Goal: Task Accomplishment & Management: Use online tool/utility

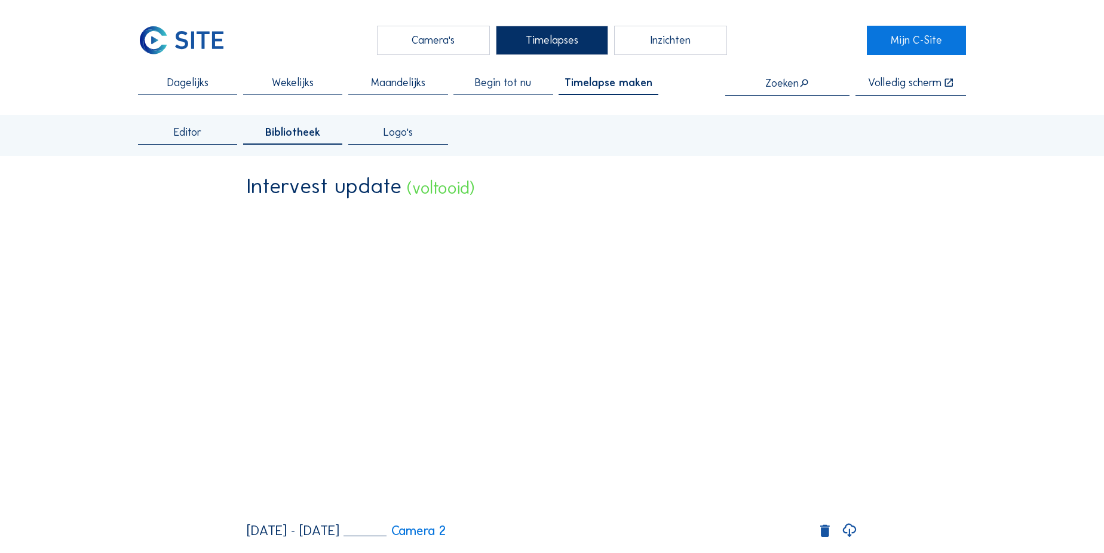
scroll to position [54, 0]
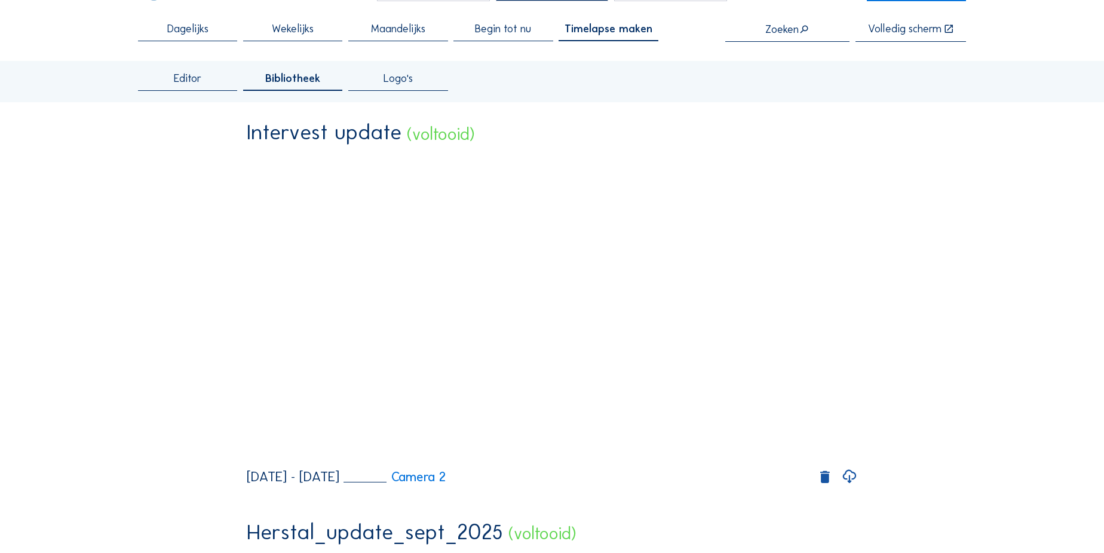
click at [184, 83] on span "Editor" at bounding box center [187, 78] width 27 height 11
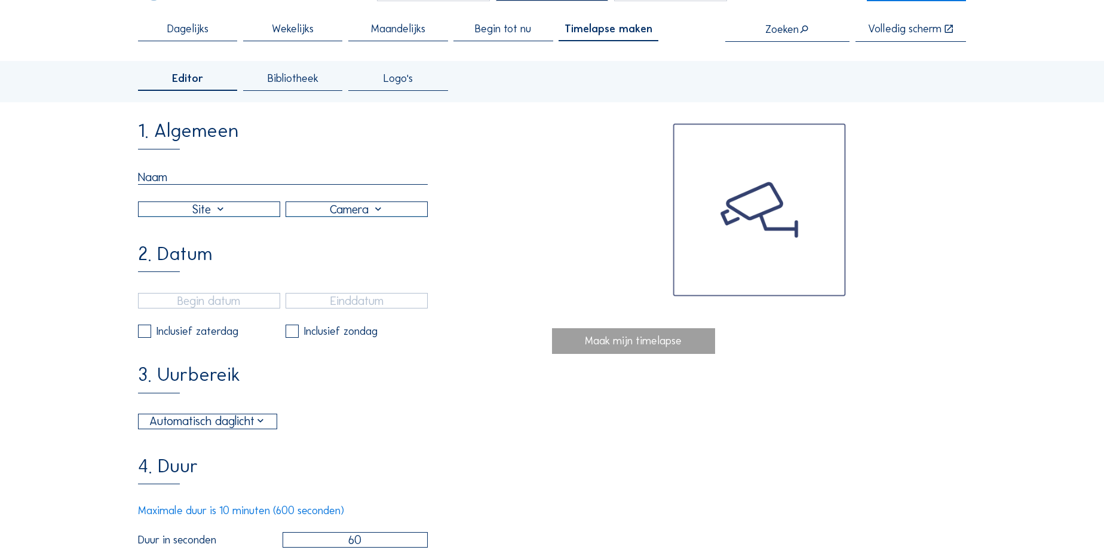
scroll to position [0, 0]
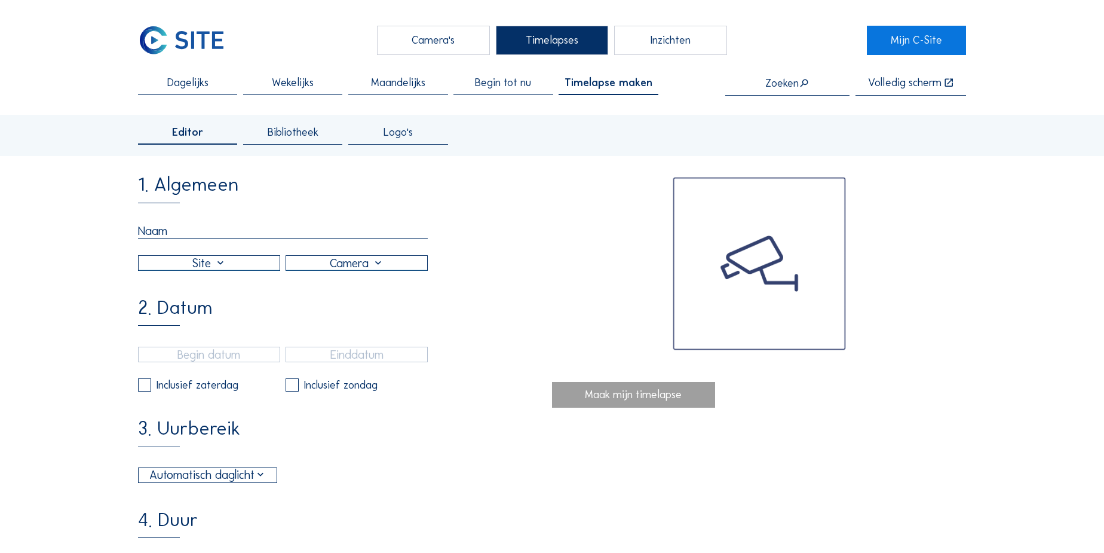
click at [189, 226] on input "text" at bounding box center [283, 230] width 290 height 15
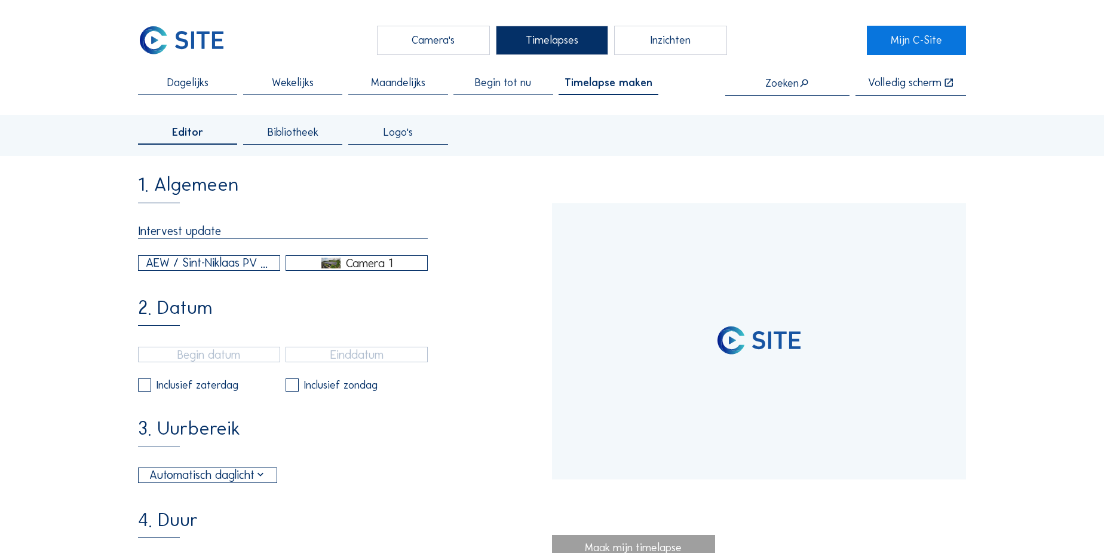
type input "Intervest update"
type input "[DATE] 15:40"
type input "[DATE] 15:55"
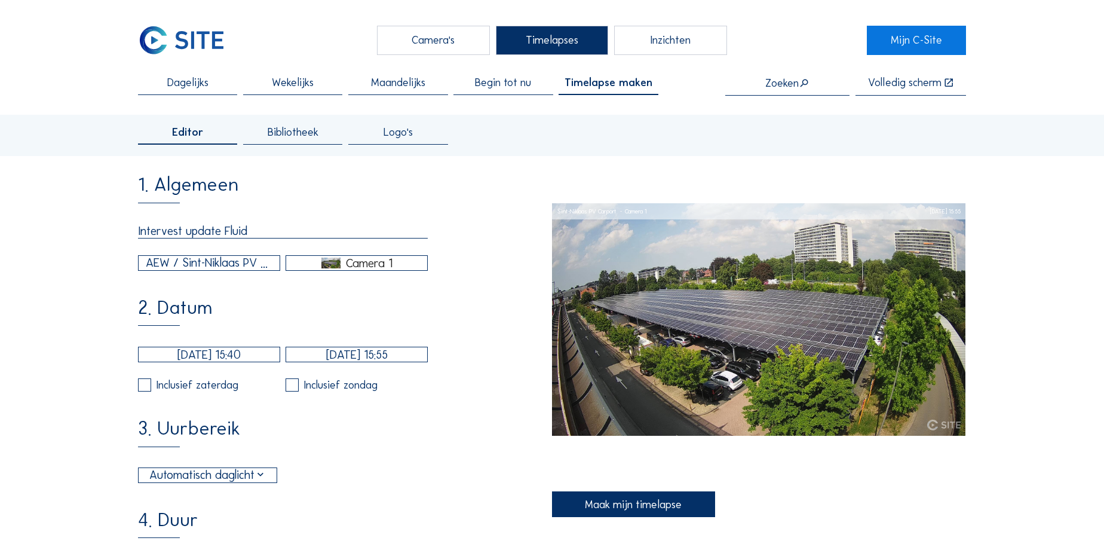
type input "Intervest update Fluid"
click at [191, 267] on div "AEW / Sint-Niklaas PV Carport" at bounding box center [209, 263] width 127 height 18
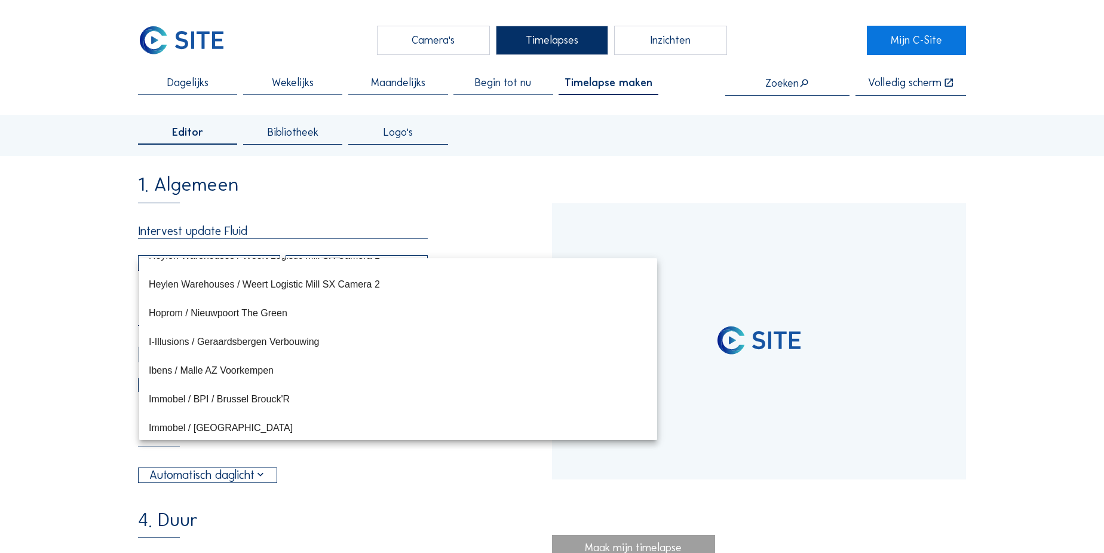
type input "[DATE] 13:14"
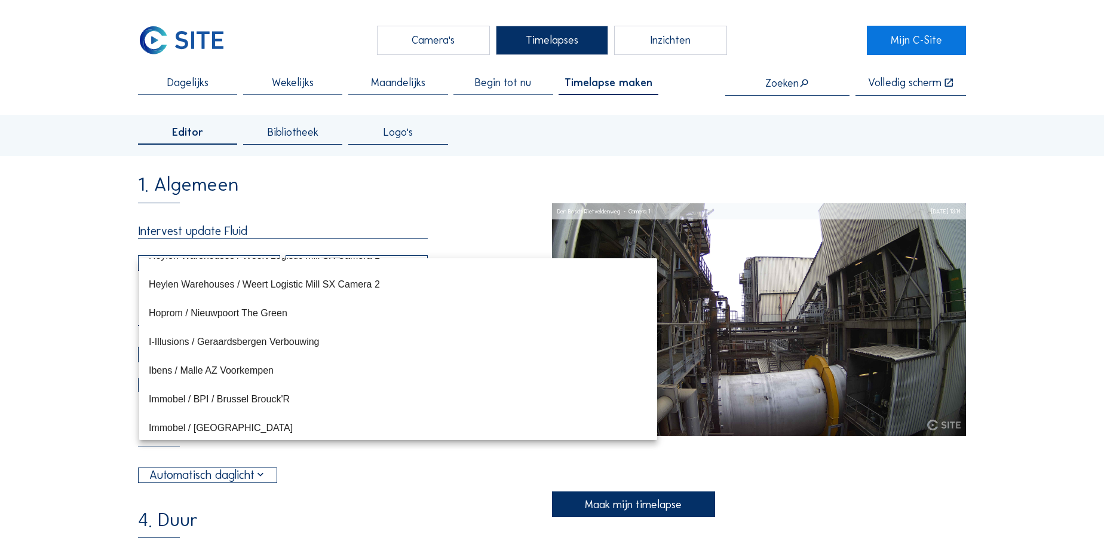
scroll to position [6217, 0]
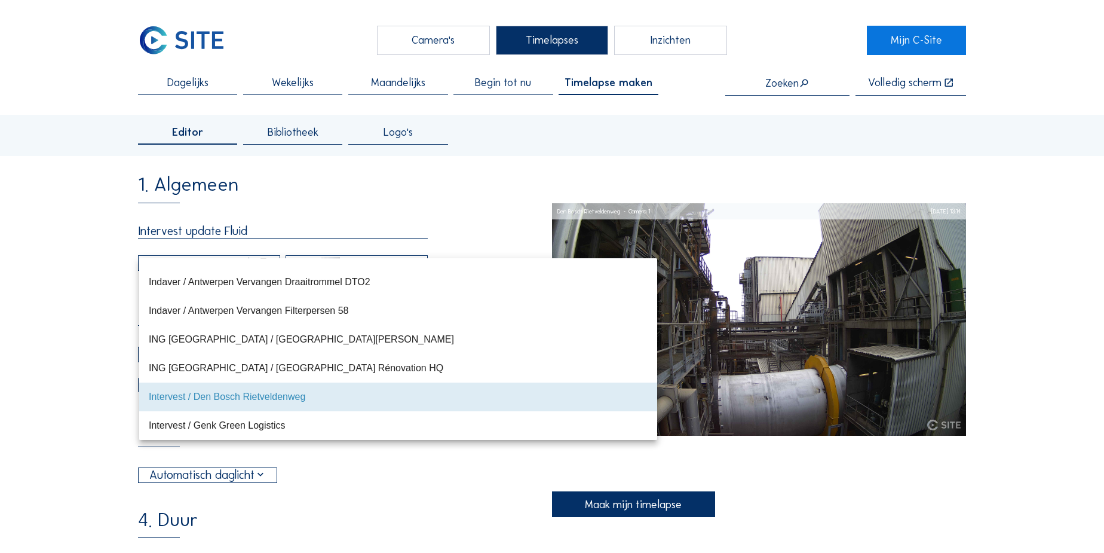
type input "[DATE] 15:35"
type input "[DATE] 09:50"
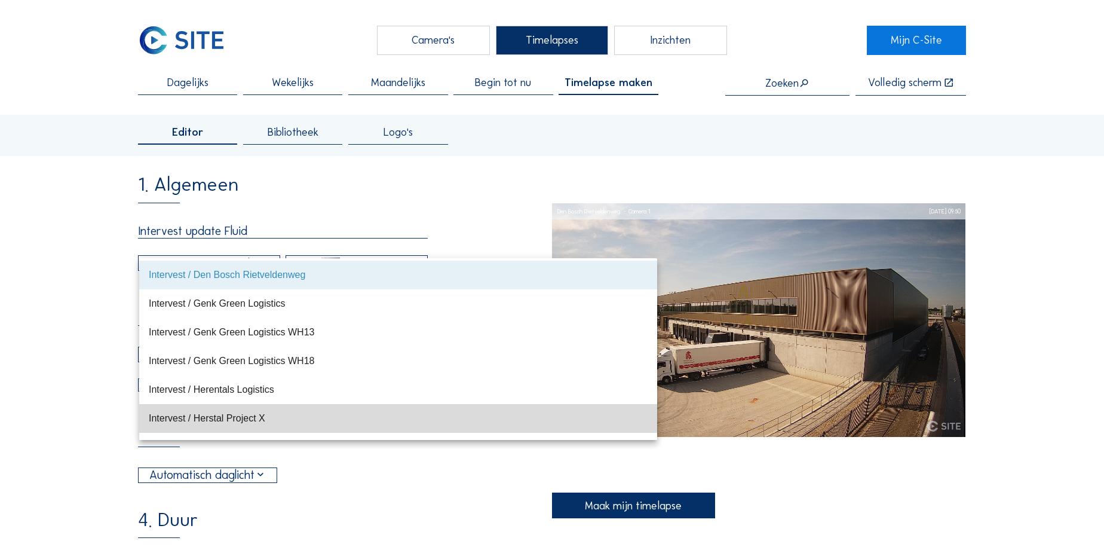
scroll to position [6361, 0]
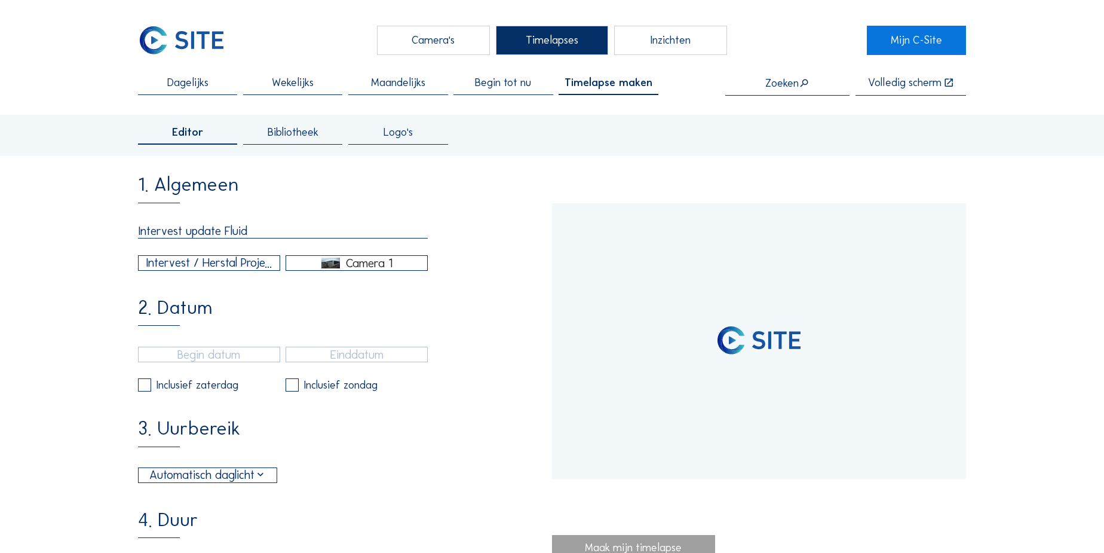
type input "[DATE] 12:00"
type input "[DATE] 13:35"
click at [376, 265] on div "Camera 1" at bounding box center [369, 262] width 47 height 11
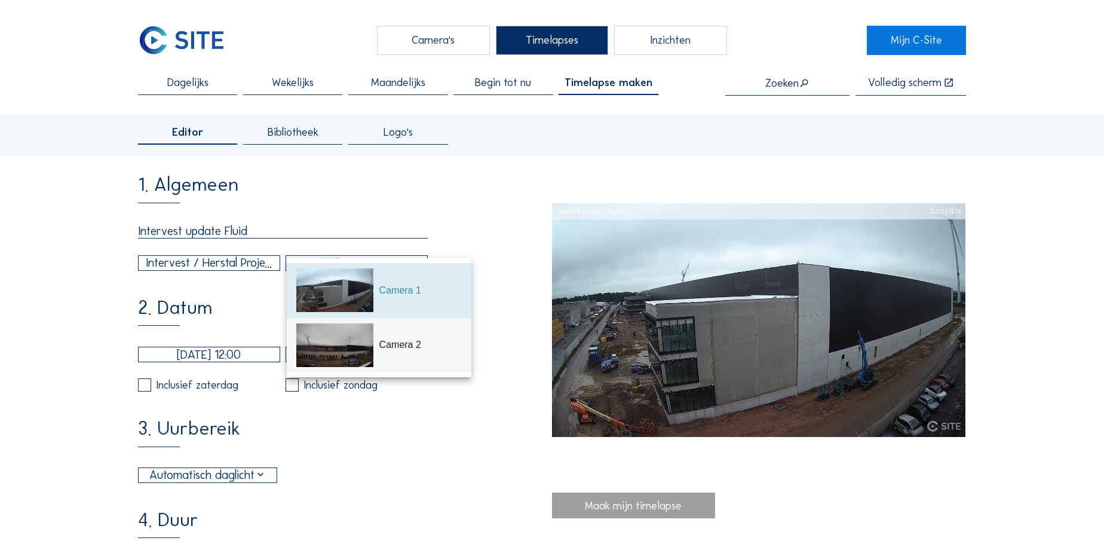
click at [391, 349] on div "Camera 2" at bounding box center [420, 344] width 83 height 14
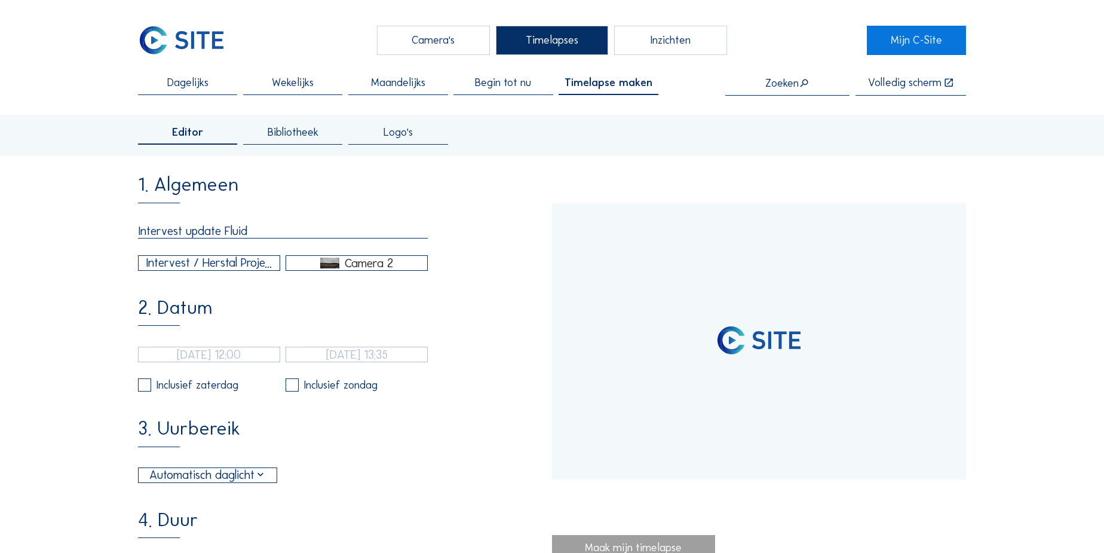
type input "[DATE] 12:26"
type input "[DATE] 13:31"
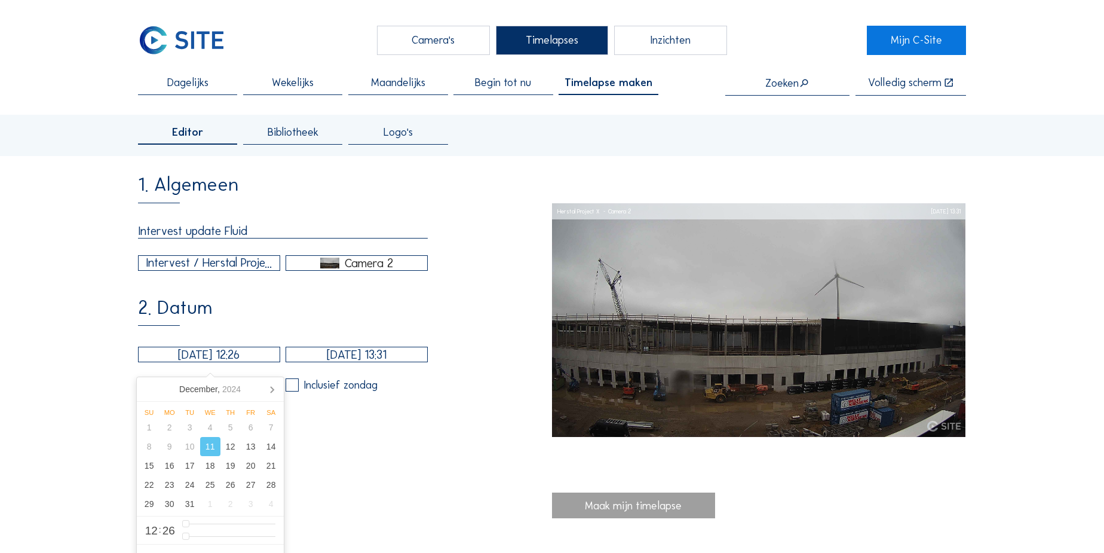
click at [198, 358] on input "[DATE] 12:26" at bounding box center [209, 354] width 142 height 16
click at [278, 393] on icon at bounding box center [271, 388] width 19 height 19
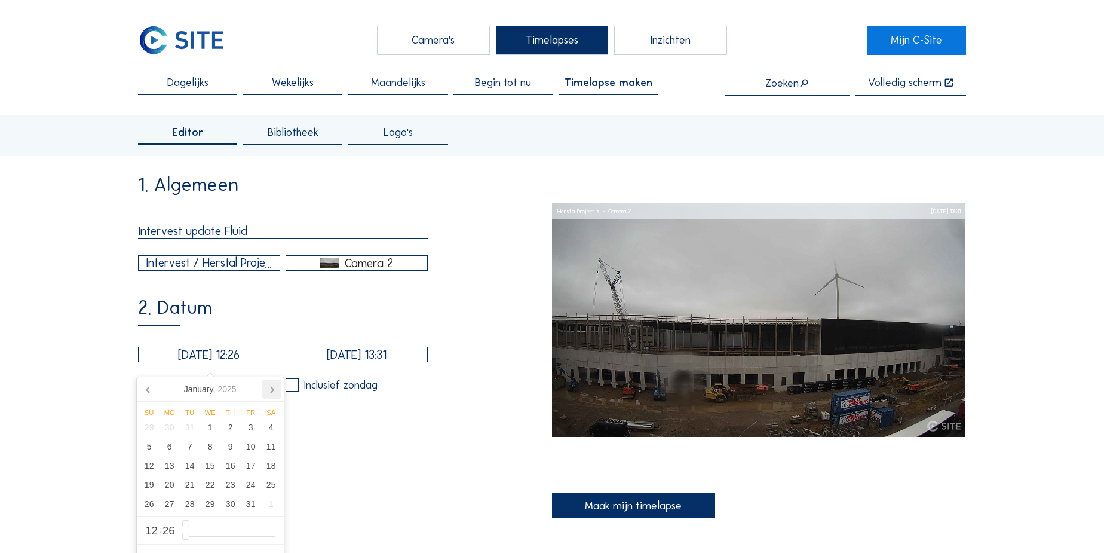
click at [278, 393] on icon at bounding box center [271, 388] width 19 height 19
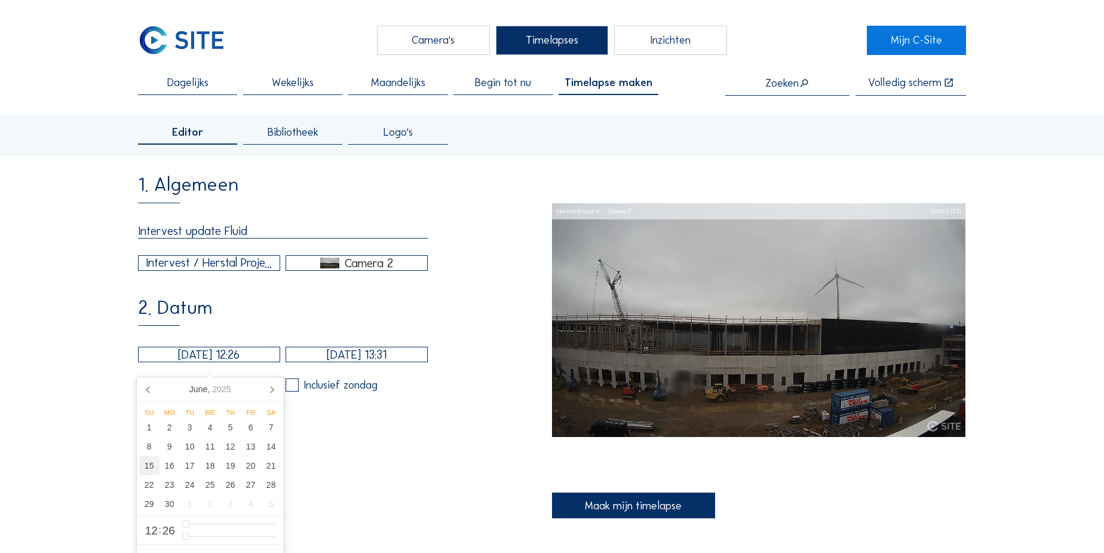
click at [149, 467] on div "15" at bounding box center [149, 465] width 20 height 19
type input "[DATE] 12:26"
click at [461, 404] on div "1. Algemeen Intervest update Fluid Intervest / Herstal Project X Camera 2 2. Da…" at bounding box center [345, 517] width 414 height 685
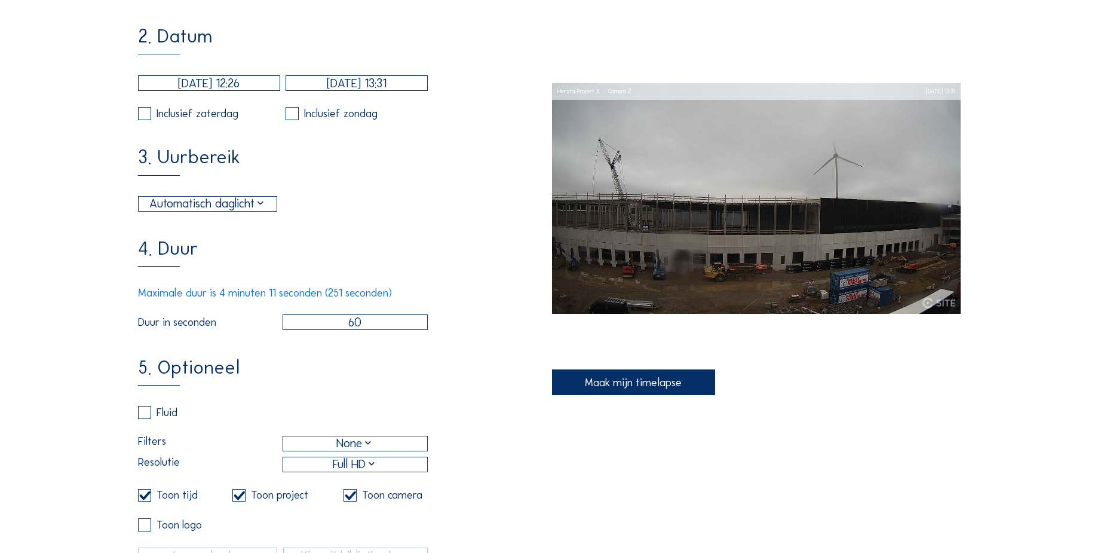
scroll to position [326, 0]
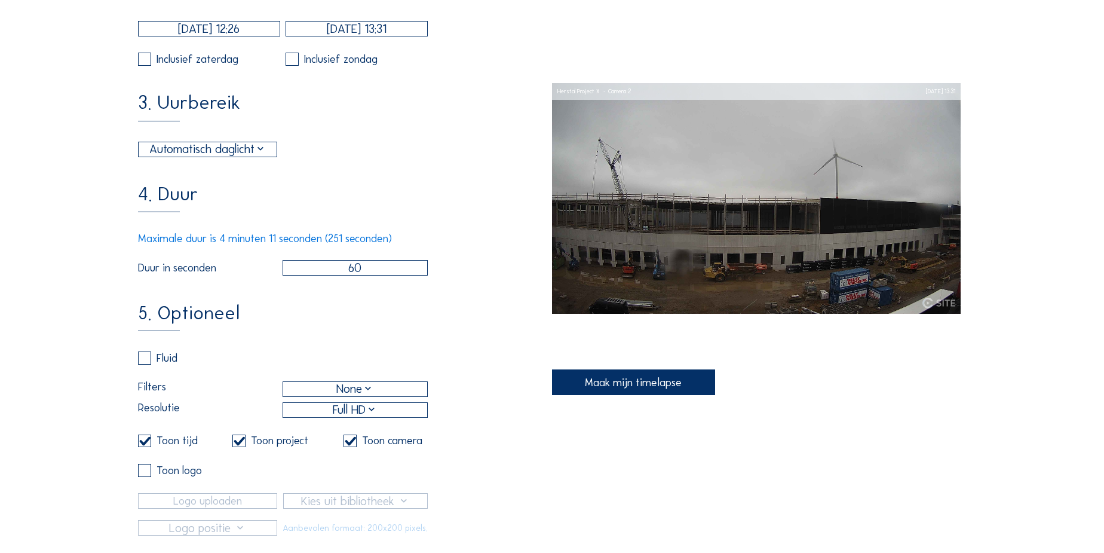
click at [145, 362] on input "checkbox" at bounding box center [142, 358] width 8 height 8
checkbox input "true"
checkbox input "false"
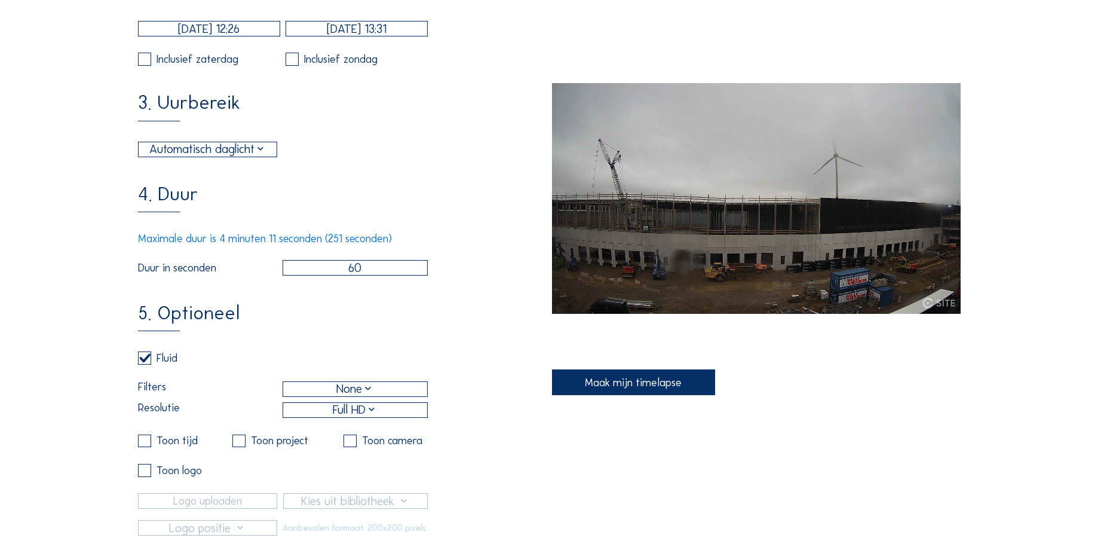
click at [146, 477] on label at bounding box center [144, 470] width 13 height 13
click at [147, 364] on label at bounding box center [144, 357] width 13 height 13
click at [146, 362] on input "checkbox" at bounding box center [142, 358] width 8 height 8
checkbox input "false"
checkbox input "true"
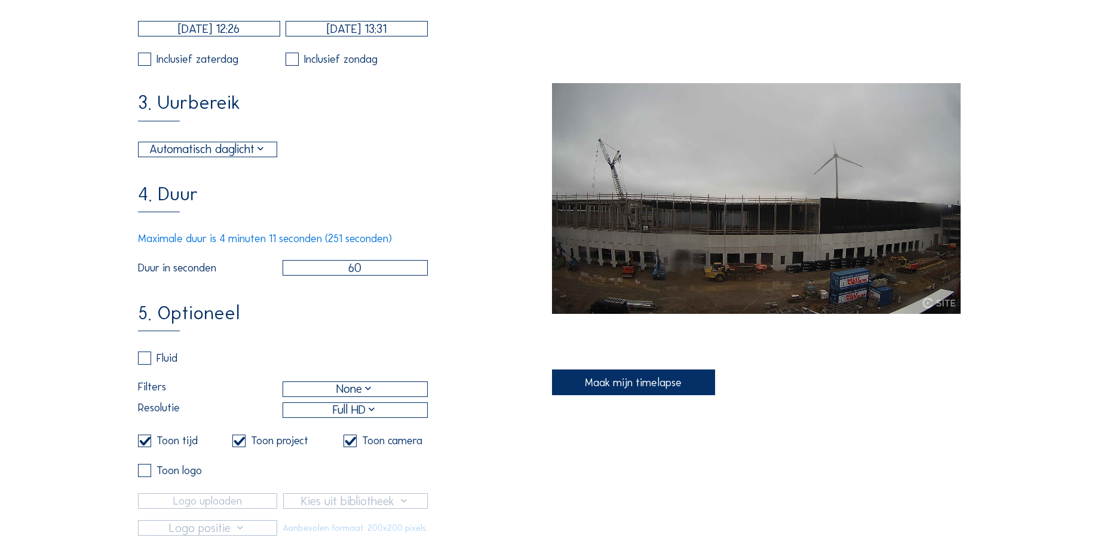
checkbox input "true"
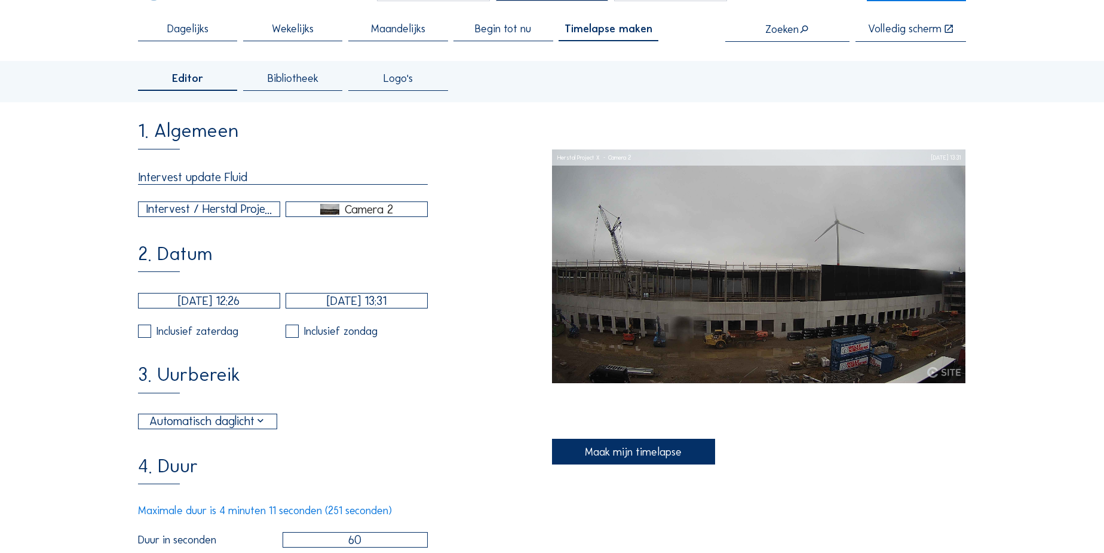
scroll to position [0, 0]
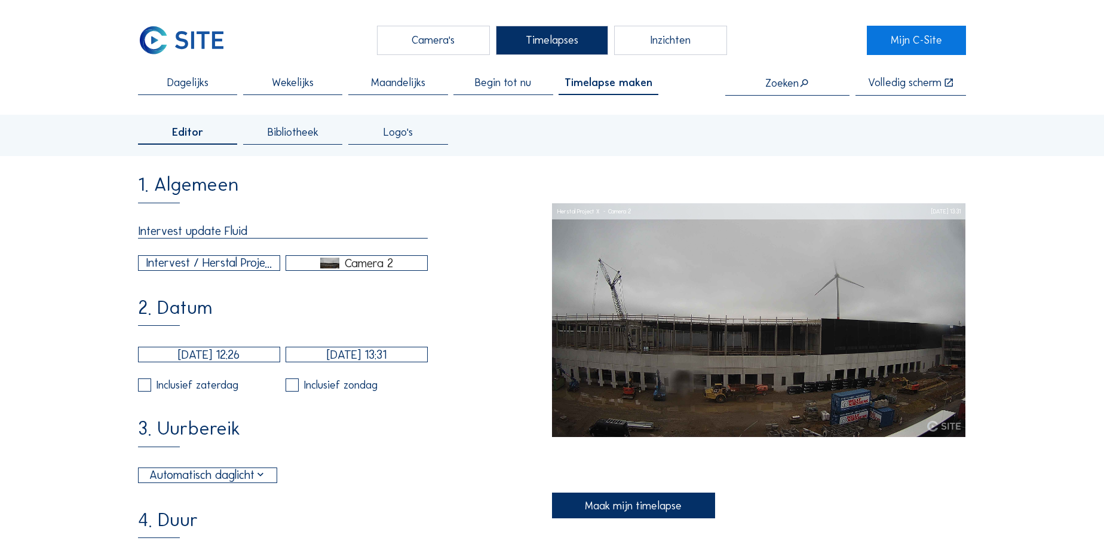
click at [292, 134] on span "Bibliotheek" at bounding box center [293, 132] width 51 height 11
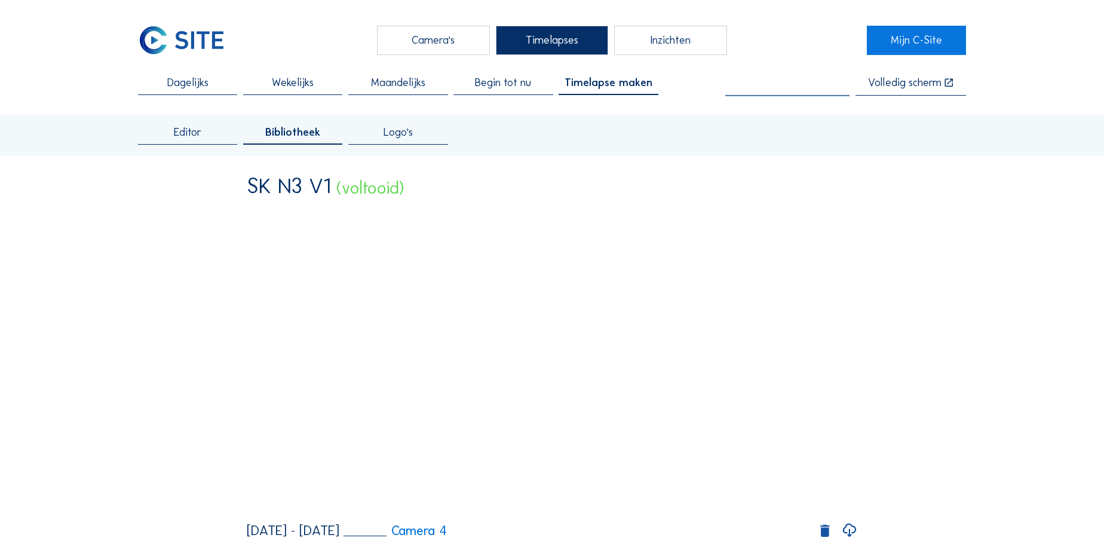
click at [790, 81] on input "text" at bounding box center [787, 83] width 124 height 12
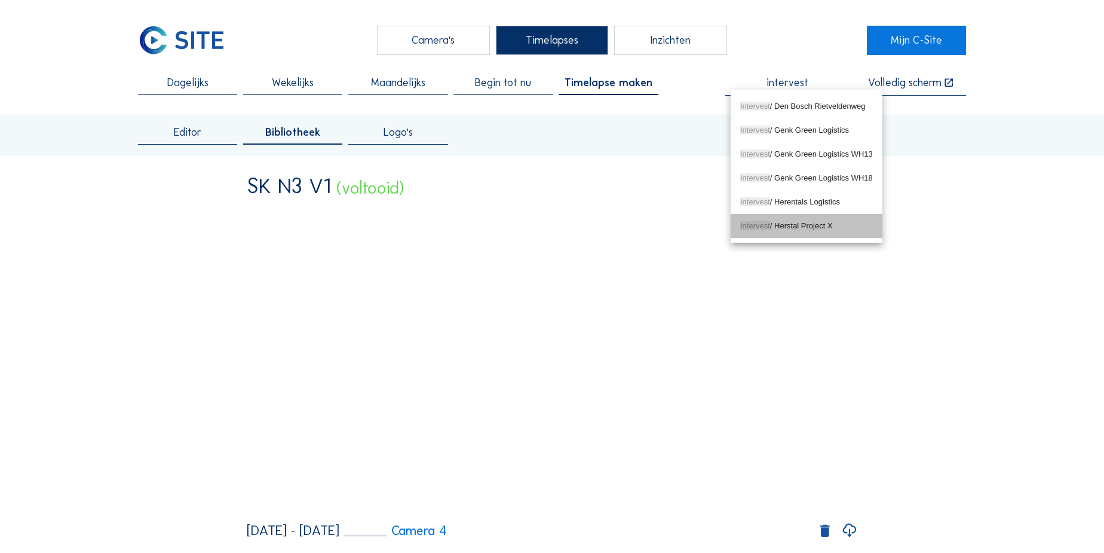
click at [761, 223] on span "Intervest" at bounding box center [755, 225] width 30 height 9
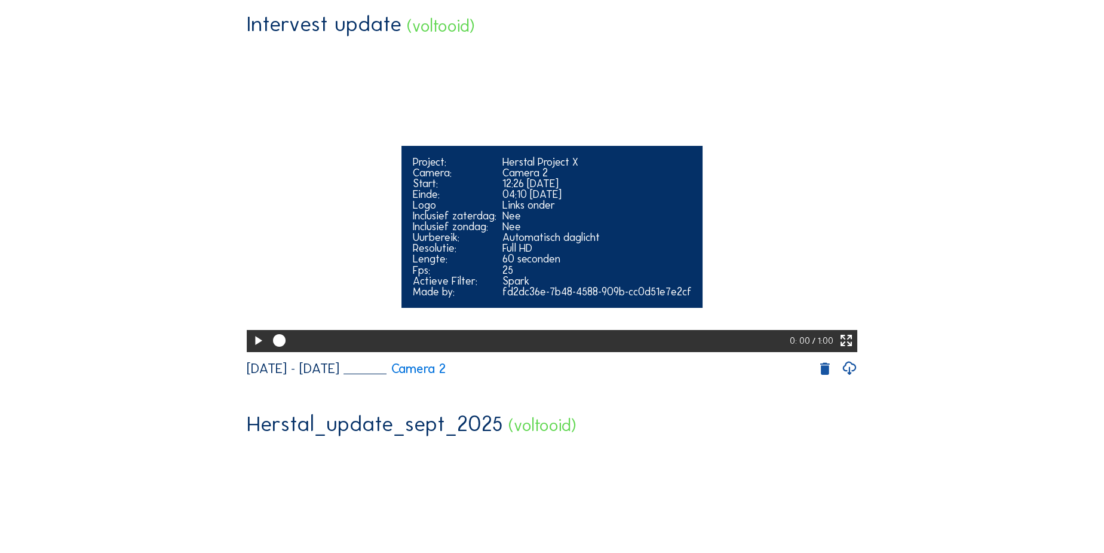
scroll to position [162, 0]
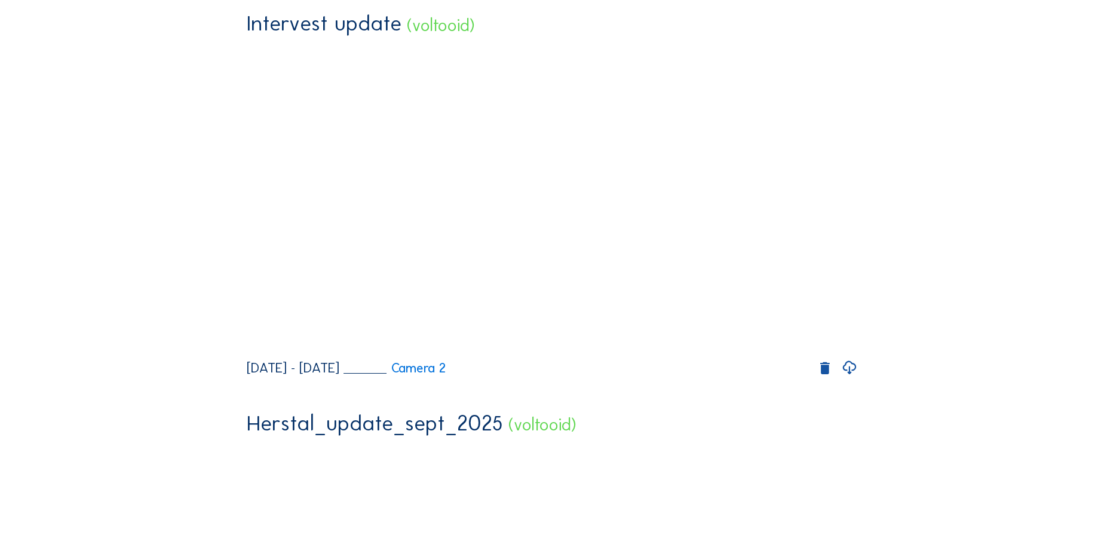
type input "Intervest / Herstal Project X"
click at [849, 378] on icon at bounding box center [849, 368] width 16 height 20
